Goal: Task Accomplishment & Management: Complete application form

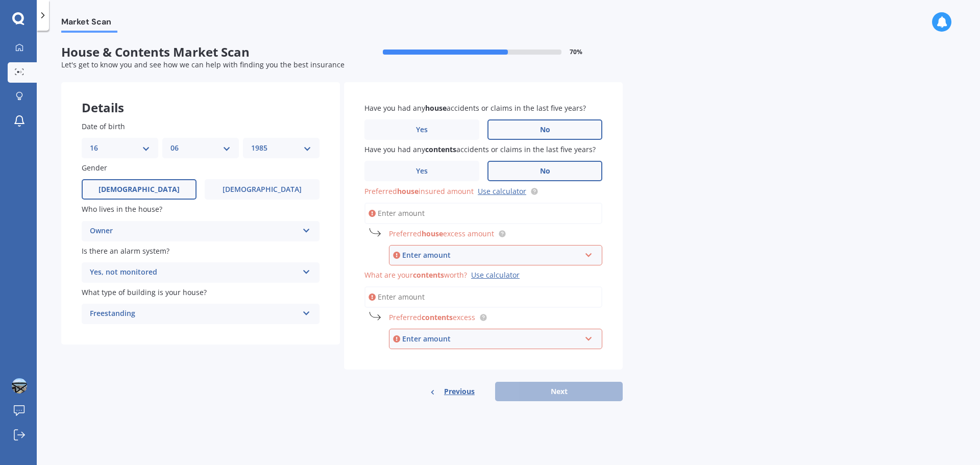
select select "16"
select select "06"
select select "1985"
click at [504, 209] on input "Preferred house insured amount Use calculator" at bounding box center [484, 213] width 238 height 21
click at [510, 191] on link "Use calculator" at bounding box center [502, 191] width 49 height 10
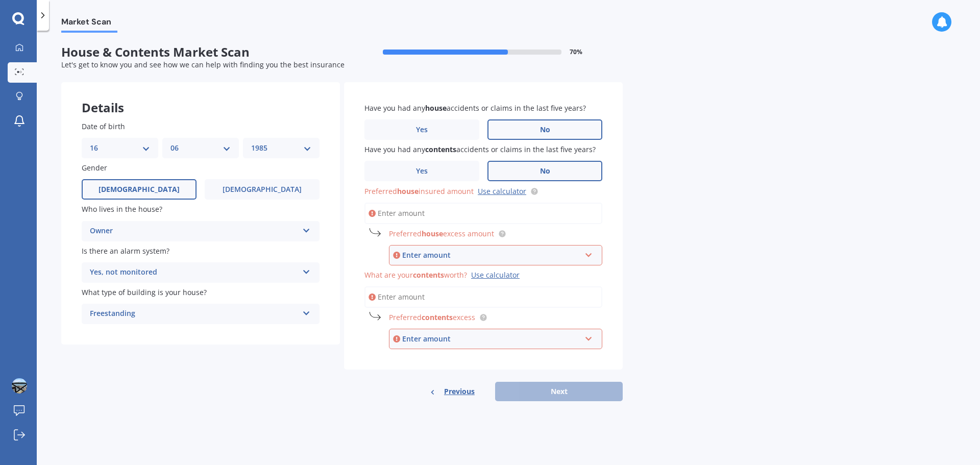
click at [430, 257] on div "Enter amount" at bounding box center [491, 255] width 179 height 11
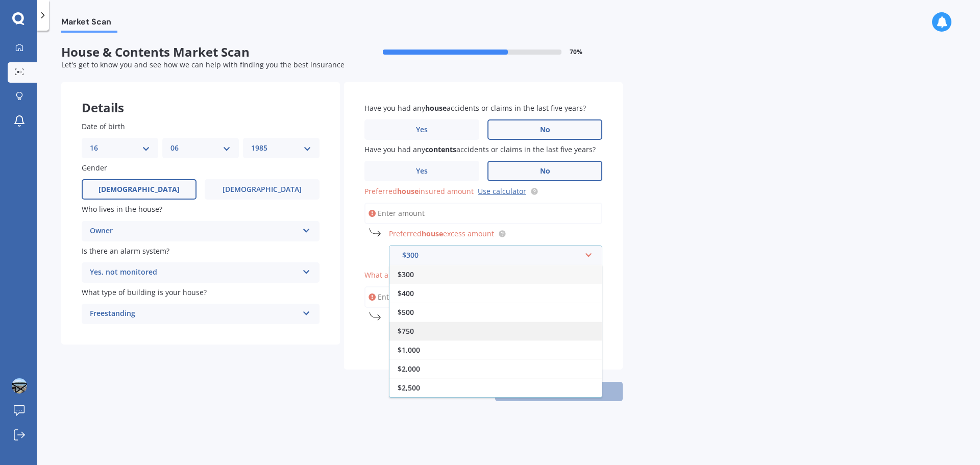
click at [424, 329] on div "$750" at bounding box center [496, 331] width 212 height 19
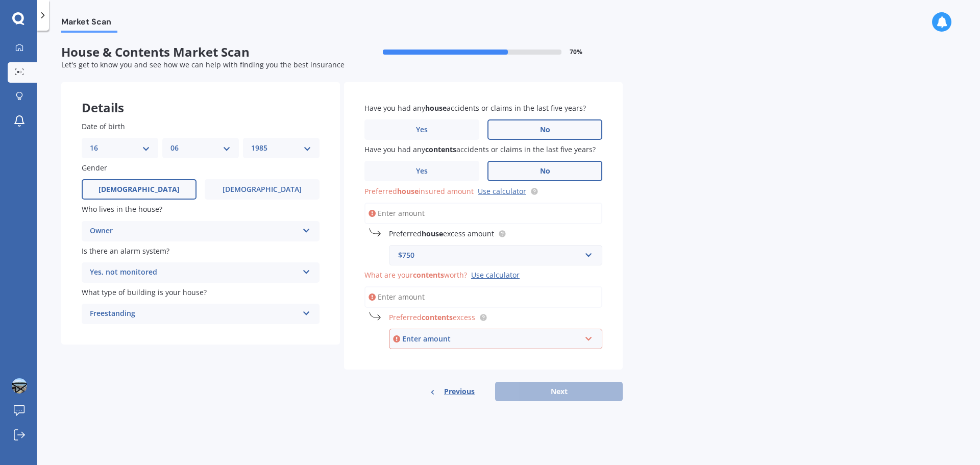
click at [444, 298] on input "What are your contents worth? Use calculator" at bounding box center [484, 296] width 238 height 21
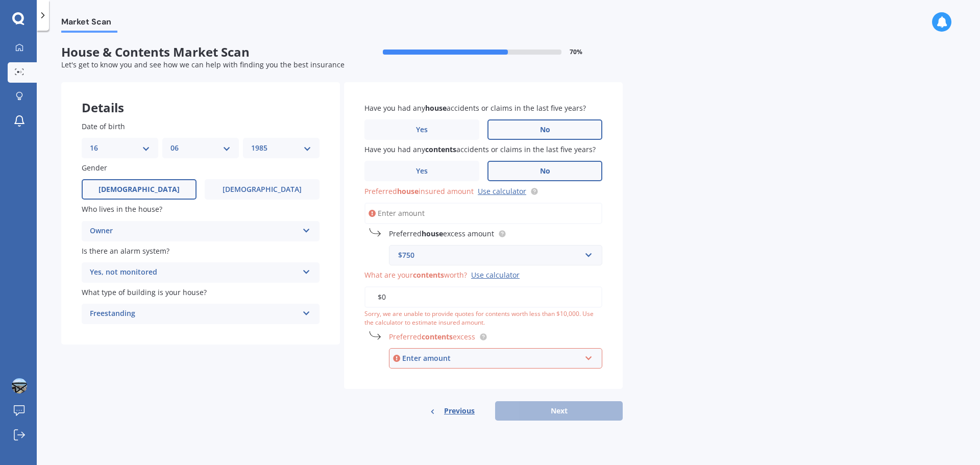
type input "$0"
click at [446, 365] on input "text" at bounding box center [492, 358] width 204 height 19
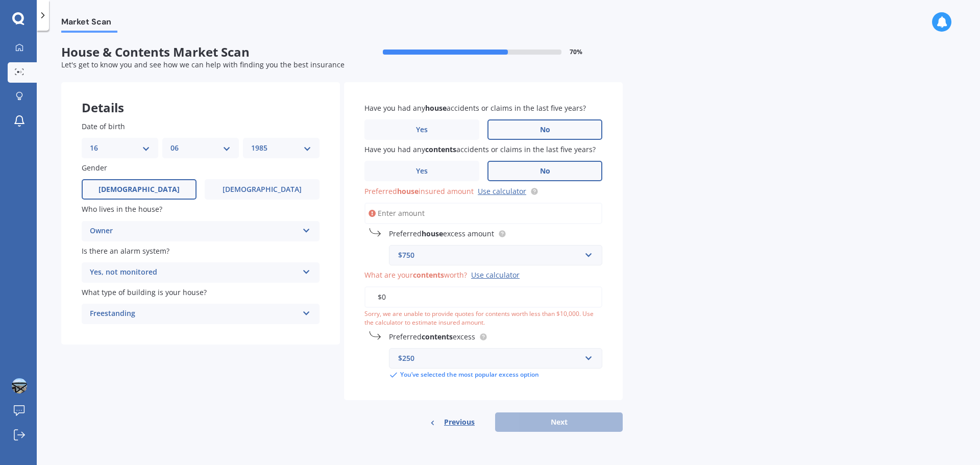
click at [790, 259] on div "Market Scan House & Contents Market Scan 70 % Let's get to know you and see how…" at bounding box center [509, 250] width 944 height 434
click at [600, 360] on div "$250 $250 $300 $400 $500 $750 $1,000 $2,000" at bounding box center [495, 358] width 213 height 20
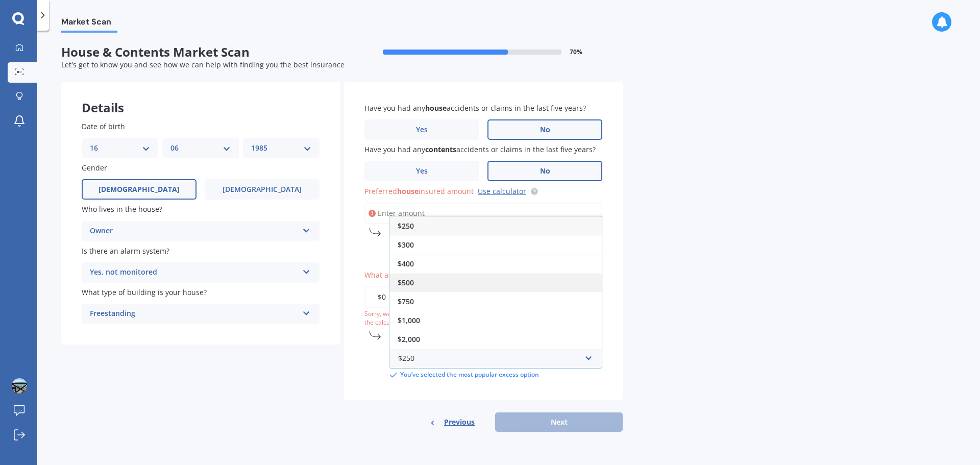
click at [420, 281] on div "$500" at bounding box center [496, 282] width 212 height 19
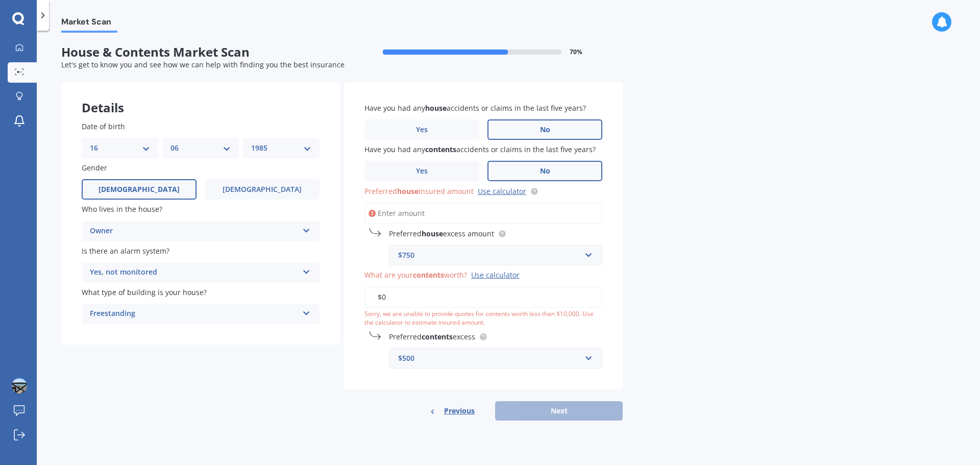
click at [570, 414] on div "Previous Next" at bounding box center [483, 410] width 279 height 19
click at [400, 214] on input "Preferred house insured amount Use calculator" at bounding box center [484, 213] width 238 height 21
drag, startPoint x: 402, startPoint y: 255, endPoint x: 411, endPoint y: 259, distance: 9.4
click at [411, 259] on div "$750" at bounding box center [489, 255] width 183 height 11
type input "1000"
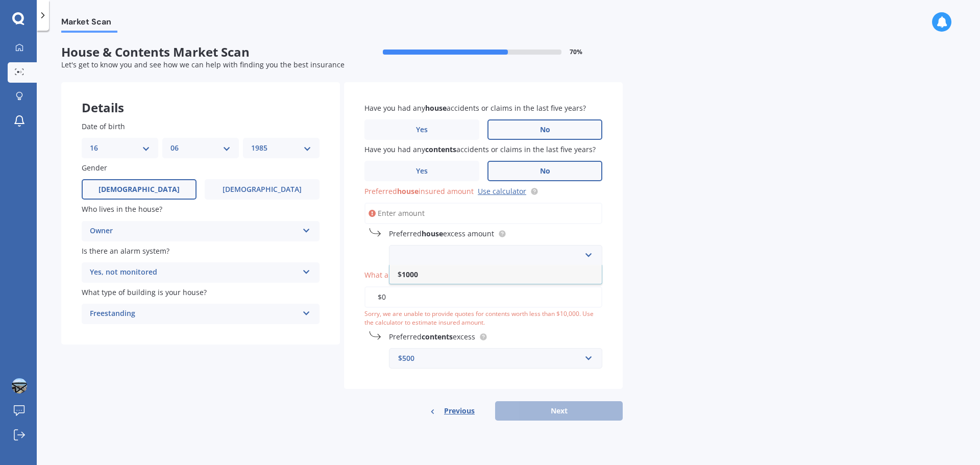
click at [391, 212] on input "Preferred house insured amount Use calculator" at bounding box center [484, 213] width 238 height 21
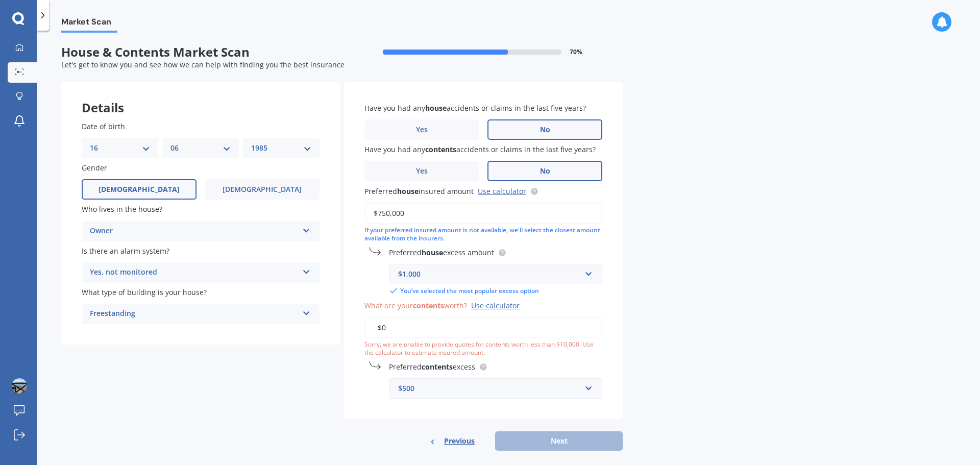
type input "$750,000"
click at [561, 446] on div "Previous Next" at bounding box center [483, 440] width 279 height 19
click at [401, 330] on input "$0" at bounding box center [484, 327] width 238 height 21
click at [386, 327] on input "$0" at bounding box center [484, 327] width 238 height 21
click at [386, 328] on input "$0" at bounding box center [484, 327] width 238 height 21
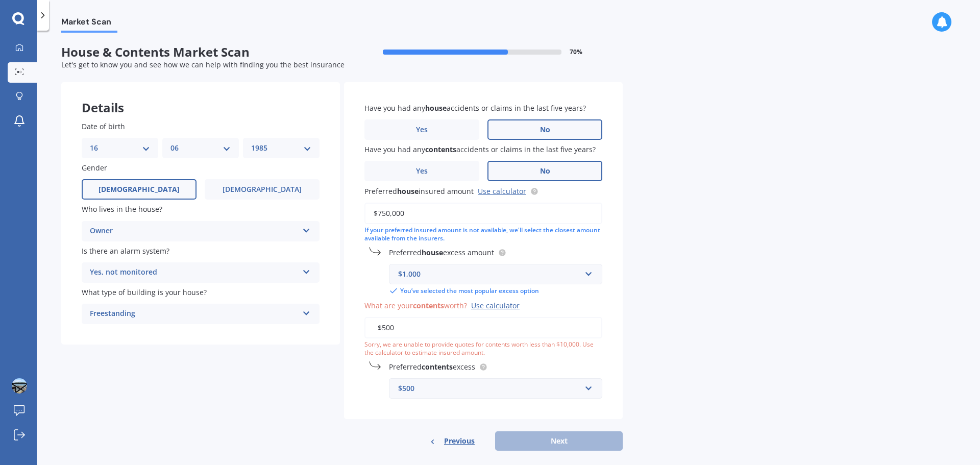
type input "$500"
click at [416, 442] on div "Previous Next" at bounding box center [483, 440] width 279 height 19
click at [489, 309] on div "Use calculator" at bounding box center [495, 306] width 49 height 10
click at [489, 317] on input "$500" at bounding box center [484, 327] width 238 height 21
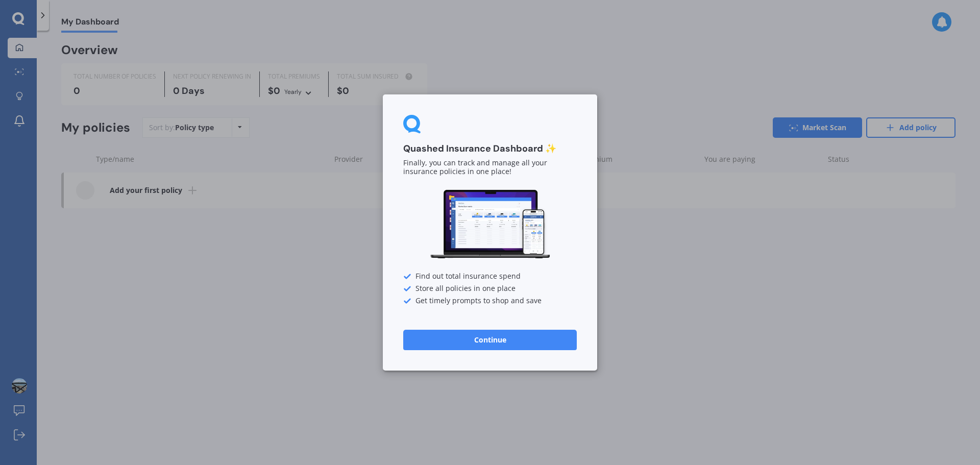
click at [522, 341] on button "Continue" at bounding box center [490, 340] width 174 height 20
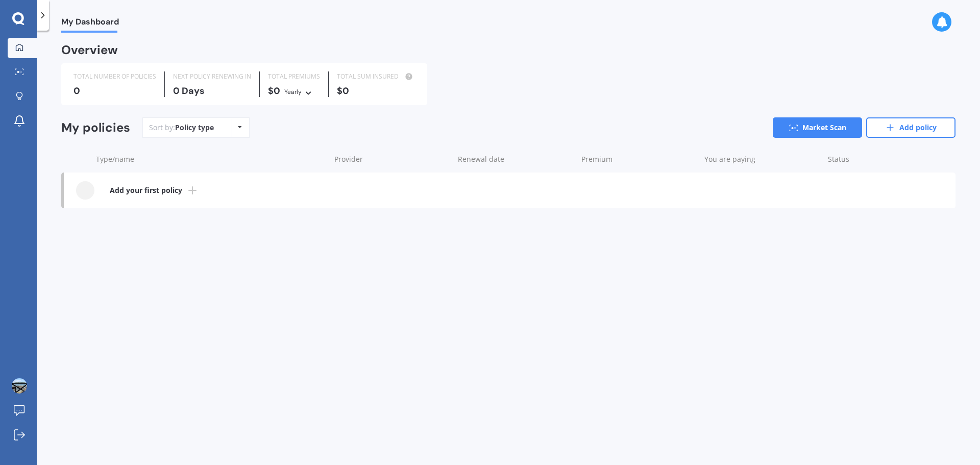
click at [16, 23] on icon at bounding box center [18, 18] width 12 height 12
click at [236, 130] on div "Policy type Alphabetical Date added Renewing next" at bounding box center [240, 127] width 16 height 18
click at [394, 131] on div "Sort by: Policy type Policy type Alphabetical Date added Renewing next Market S…" at bounding box center [548, 127] width 813 height 20
click at [146, 192] on b "Add your first policy" at bounding box center [146, 190] width 72 height 10
